Goal: Task Accomplishment & Management: Use online tool/utility

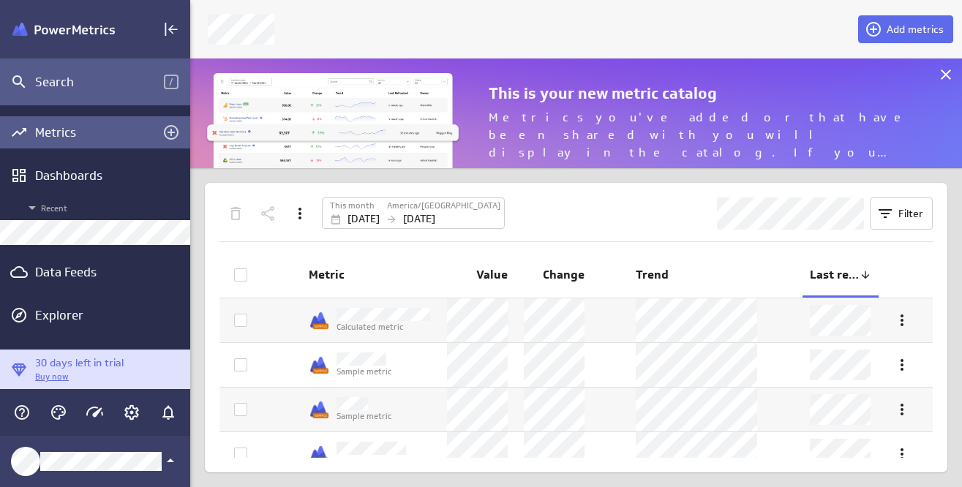
scroll to position [510, 795]
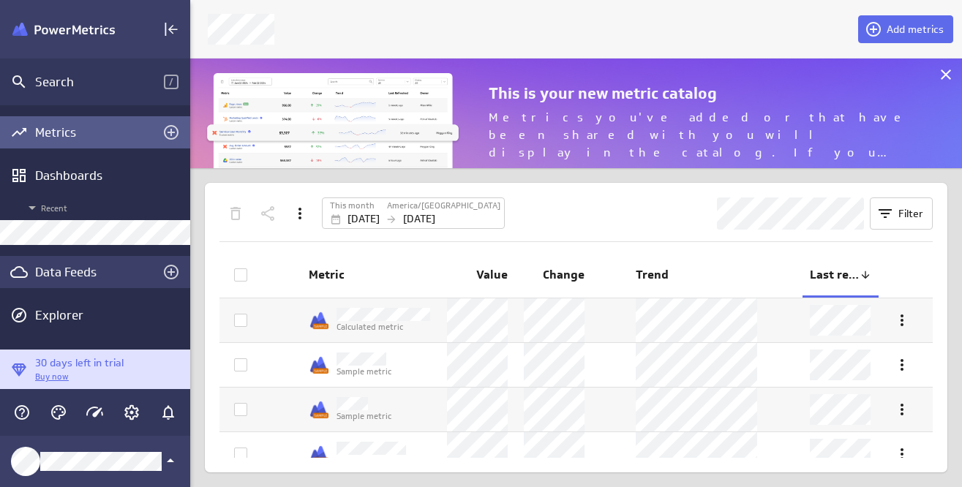
click at [82, 270] on div "Data Feeds" at bounding box center [95, 272] width 120 height 16
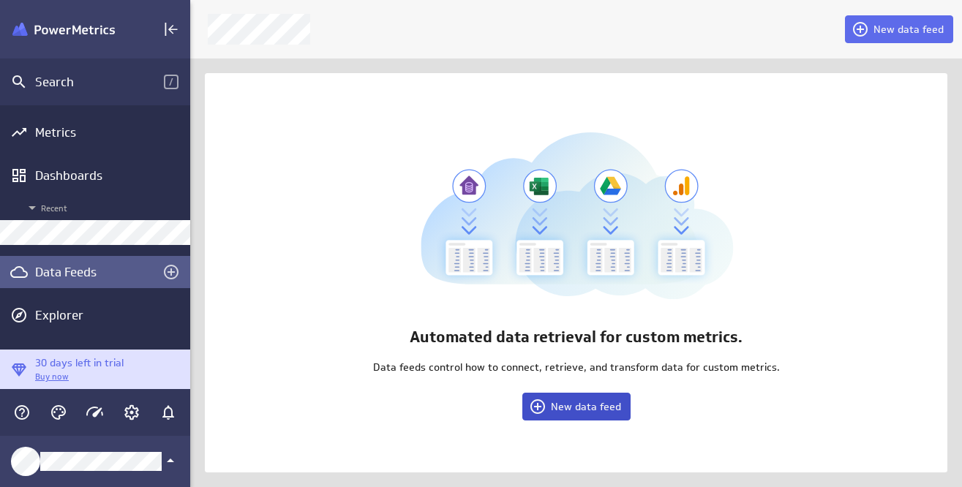
click at [596, 411] on span "New data feed" at bounding box center [586, 406] width 70 height 13
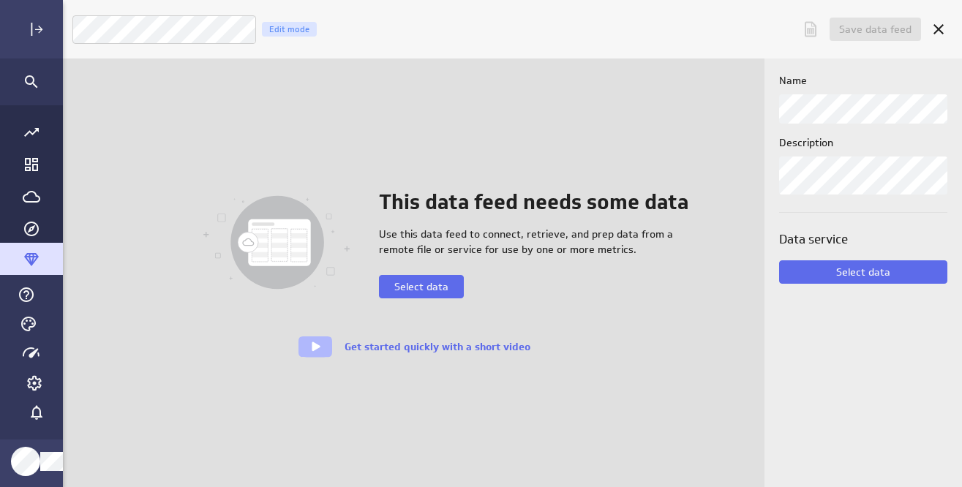
scroll to position [510, 934]
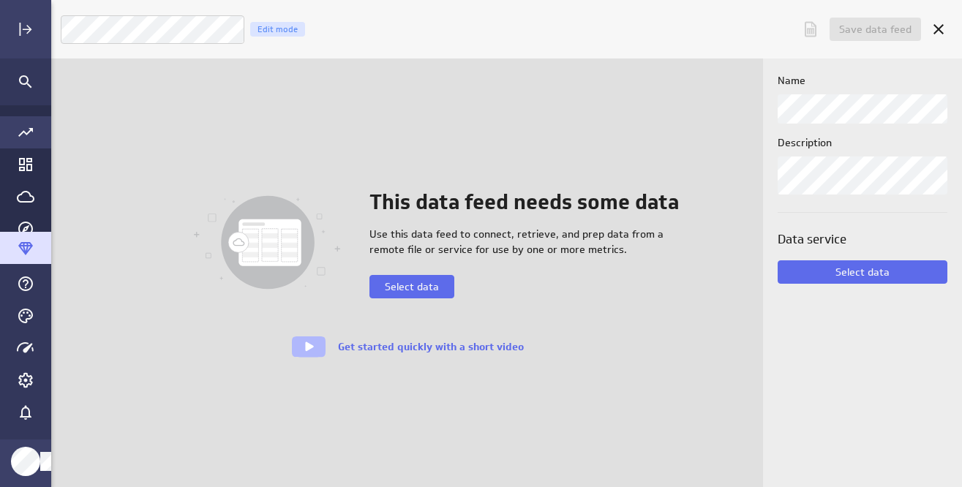
click at [29, 130] on icon "Go to all metrics page." at bounding box center [25, 132] width 15 height 9
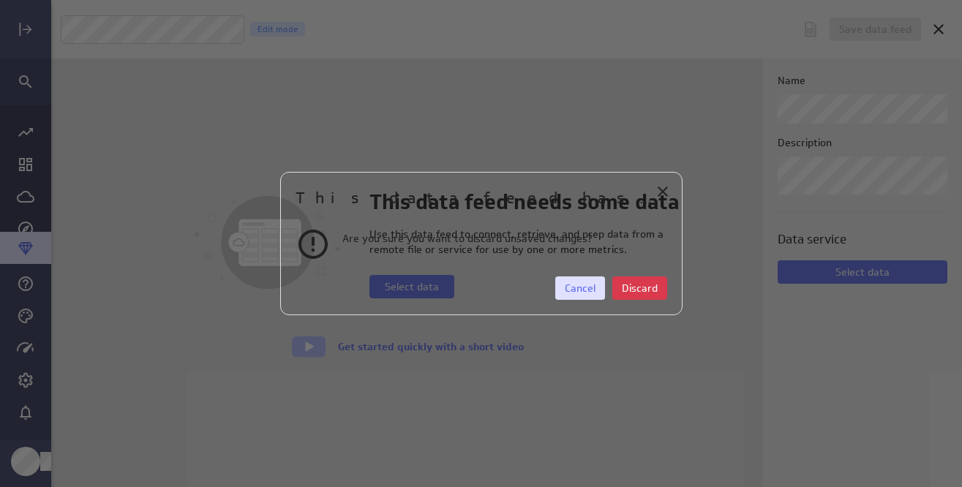
click at [577, 294] on span "Cancel" at bounding box center [580, 288] width 31 height 13
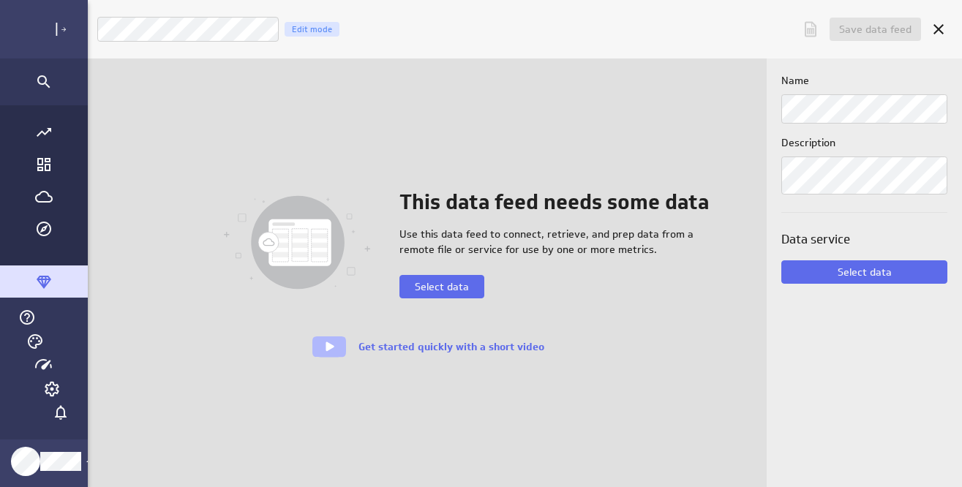
scroll to position [7, 7]
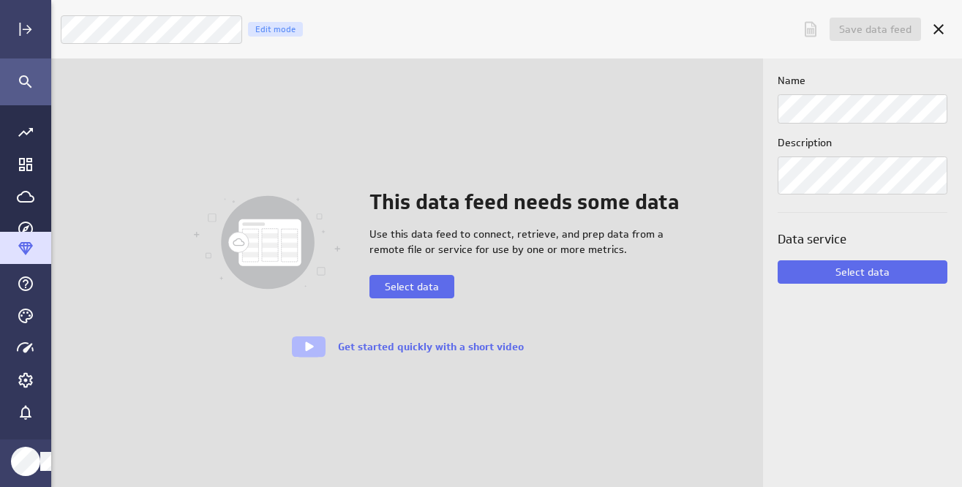
click at [23, 93] on div "Search" at bounding box center [25, 82] width 51 height 47
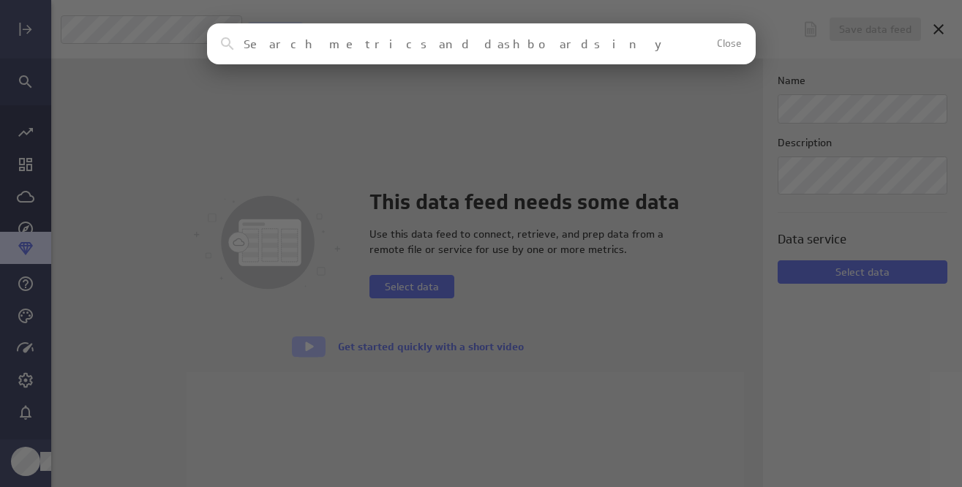
click at [23, 127] on div "Clear Close No results found No assets in your account match this search reques…" at bounding box center [481, 243] width 962 height 487
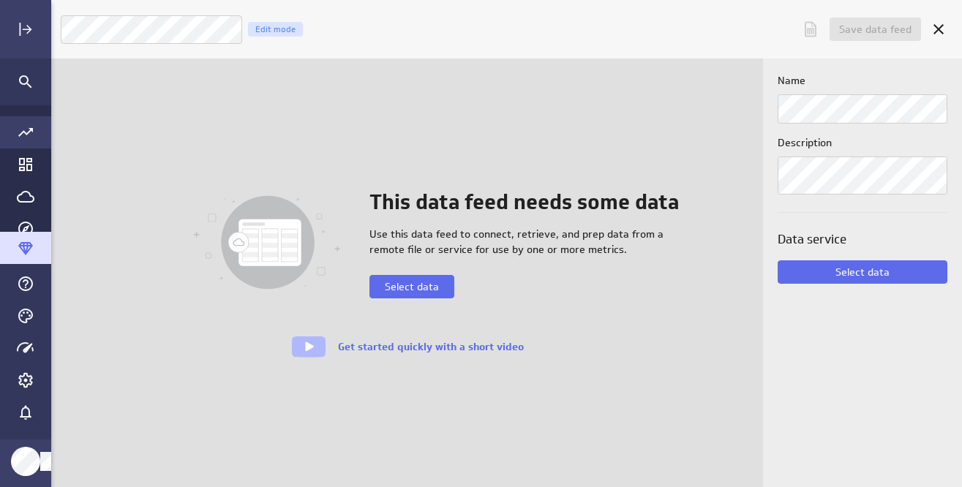
click at [27, 140] on icon "Go to all metrics page." at bounding box center [26, 133] width 18 height 18
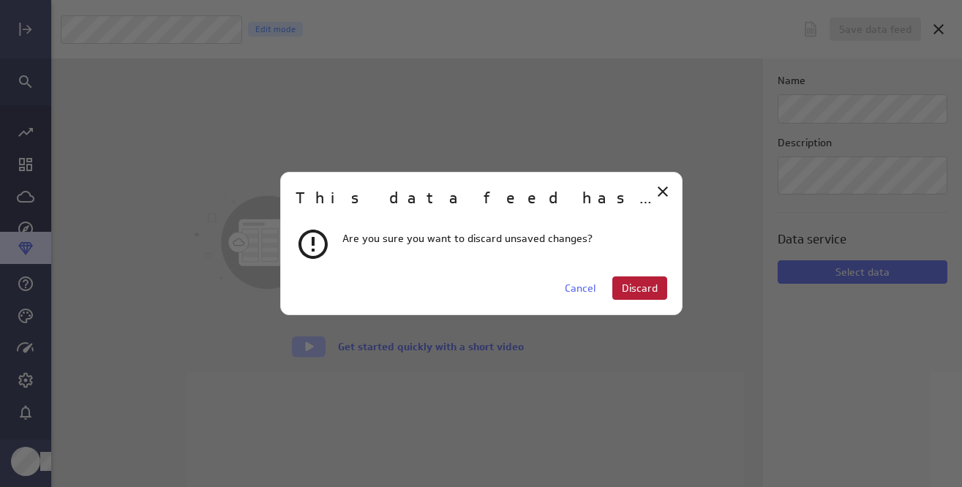
click at [643, 293] on span "Discard" at bounding box center [640, 288] width 36 height 13
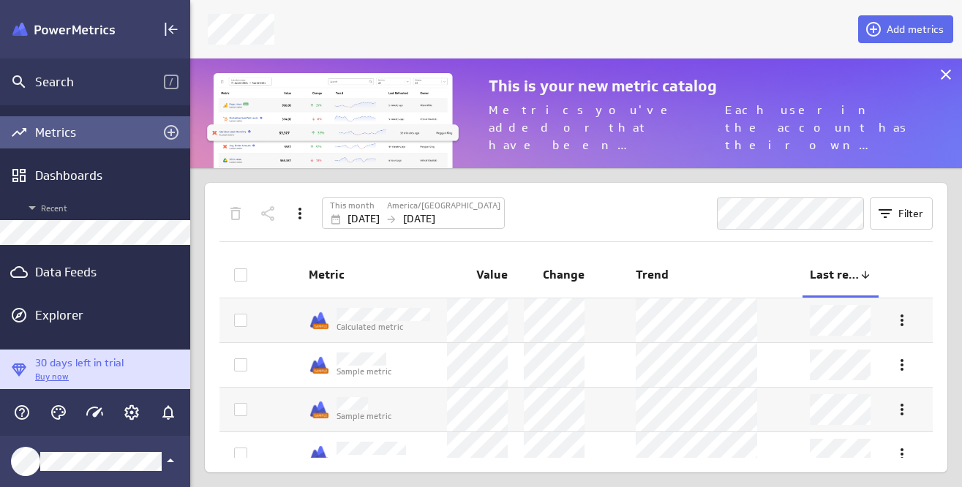
scroll to position [7, 7]
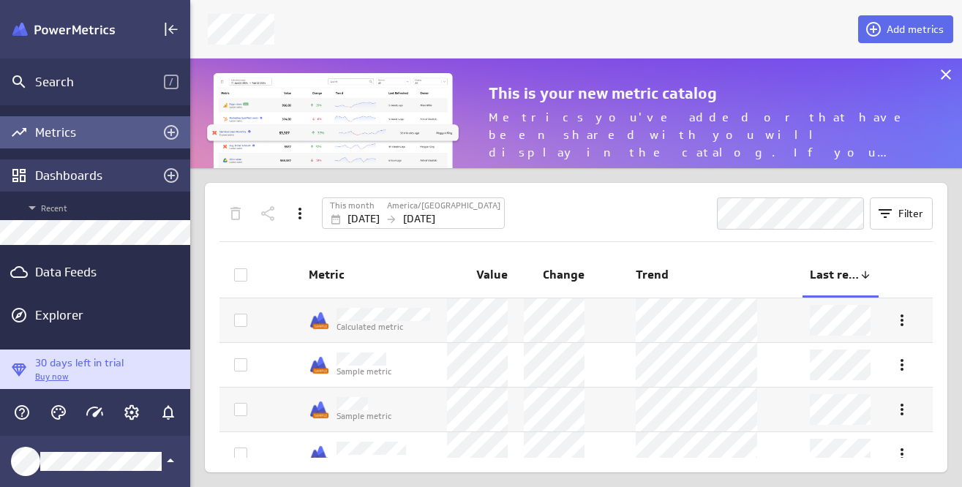
click at [91, 176] on div "Dashboards" at bounding box center [95, 176] width 120 height 16
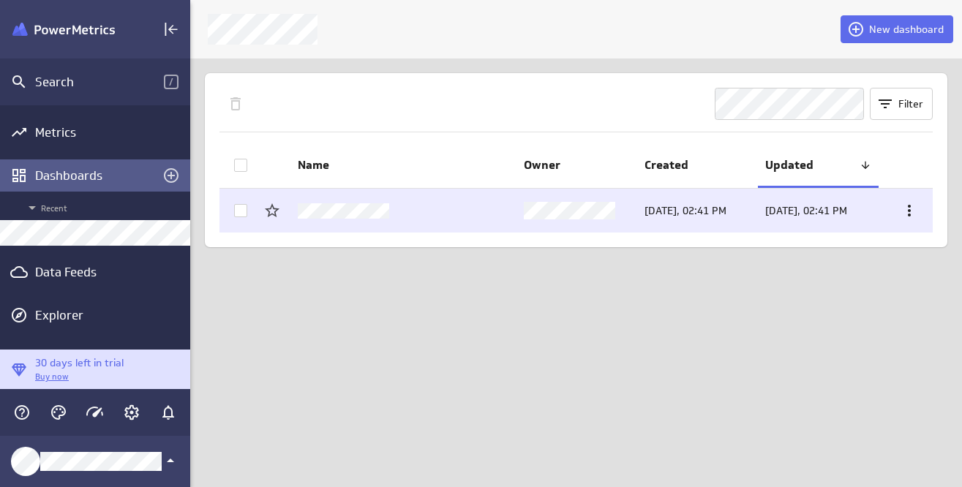
scroll to position [510, 795]
